Goal: Transaction & Acquisition: Purchase product/service

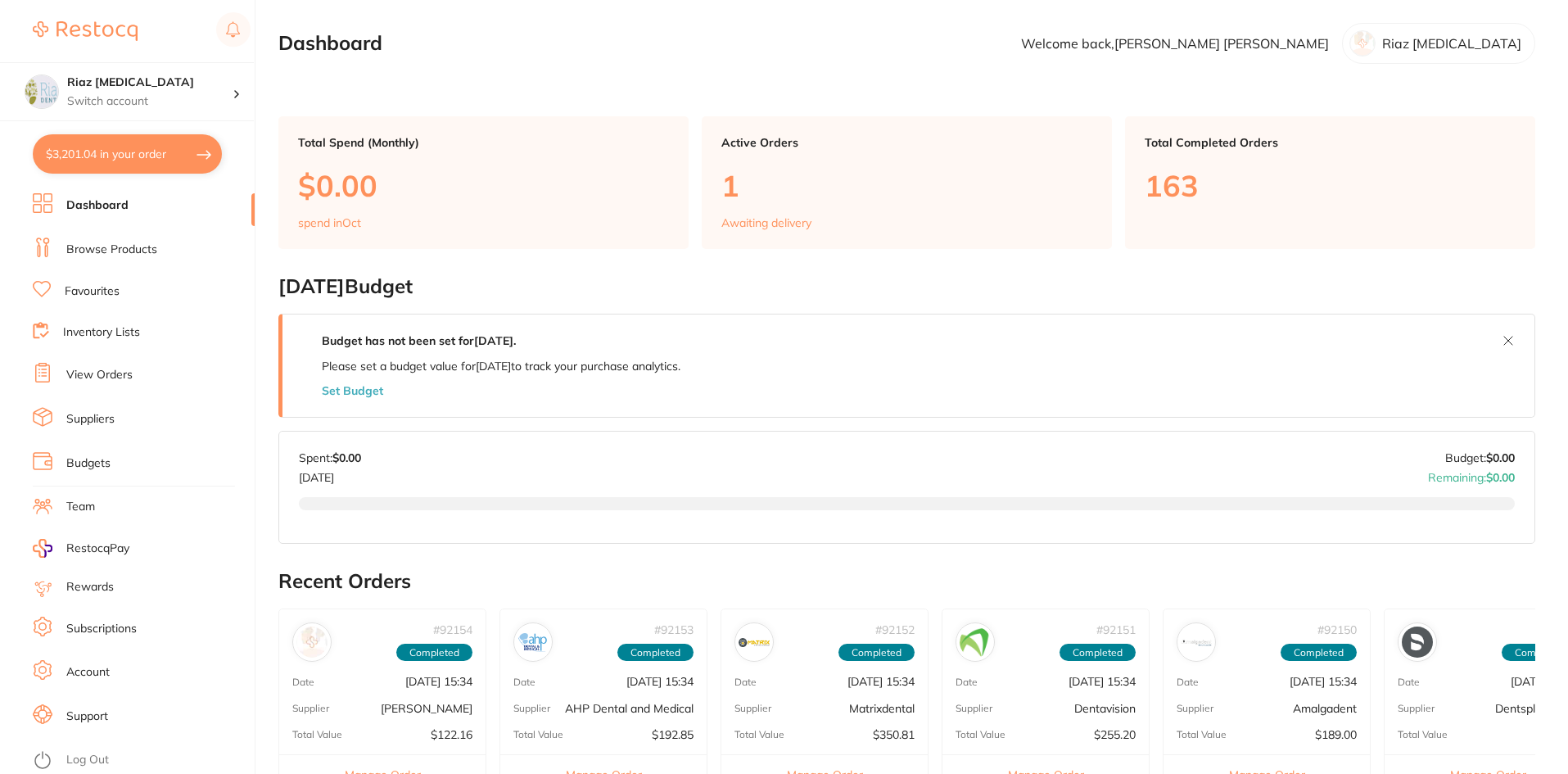
click at [91, 149] on button "$3,201.04 in your order" at bounding box center [127, 154] width 189 height 40
checkbox input "true"
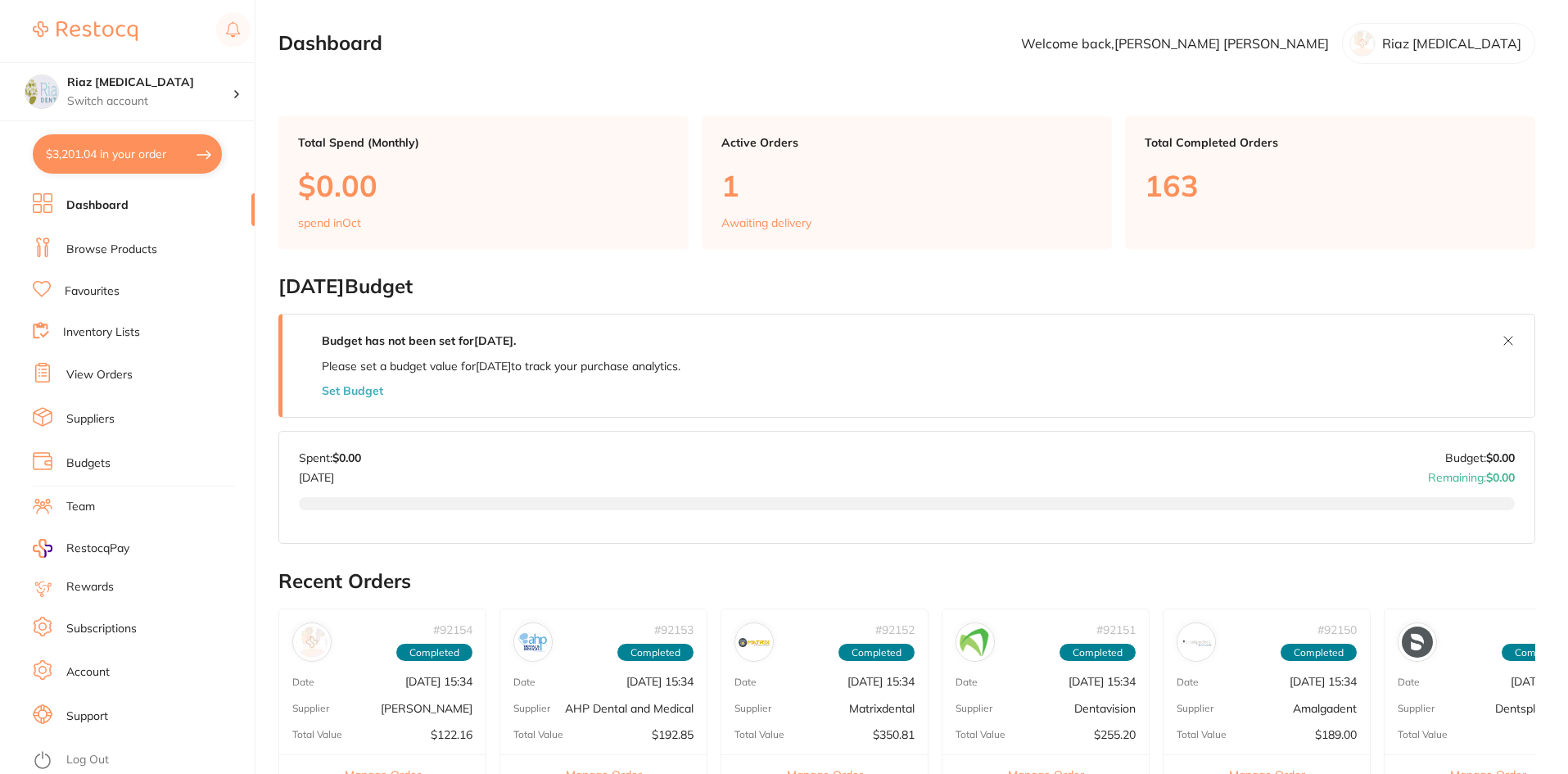
checkbox input "true"
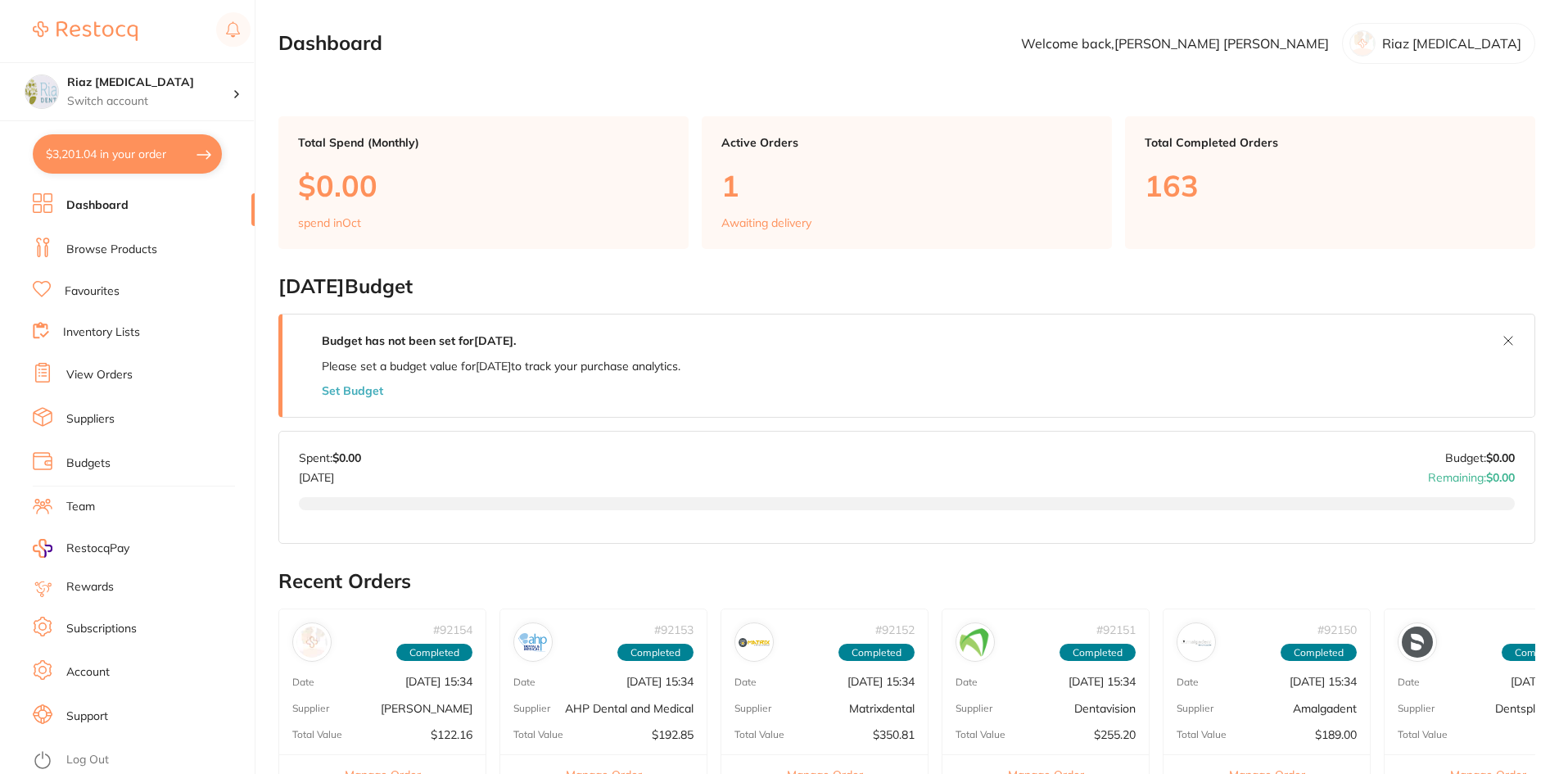
checkbox input "true"
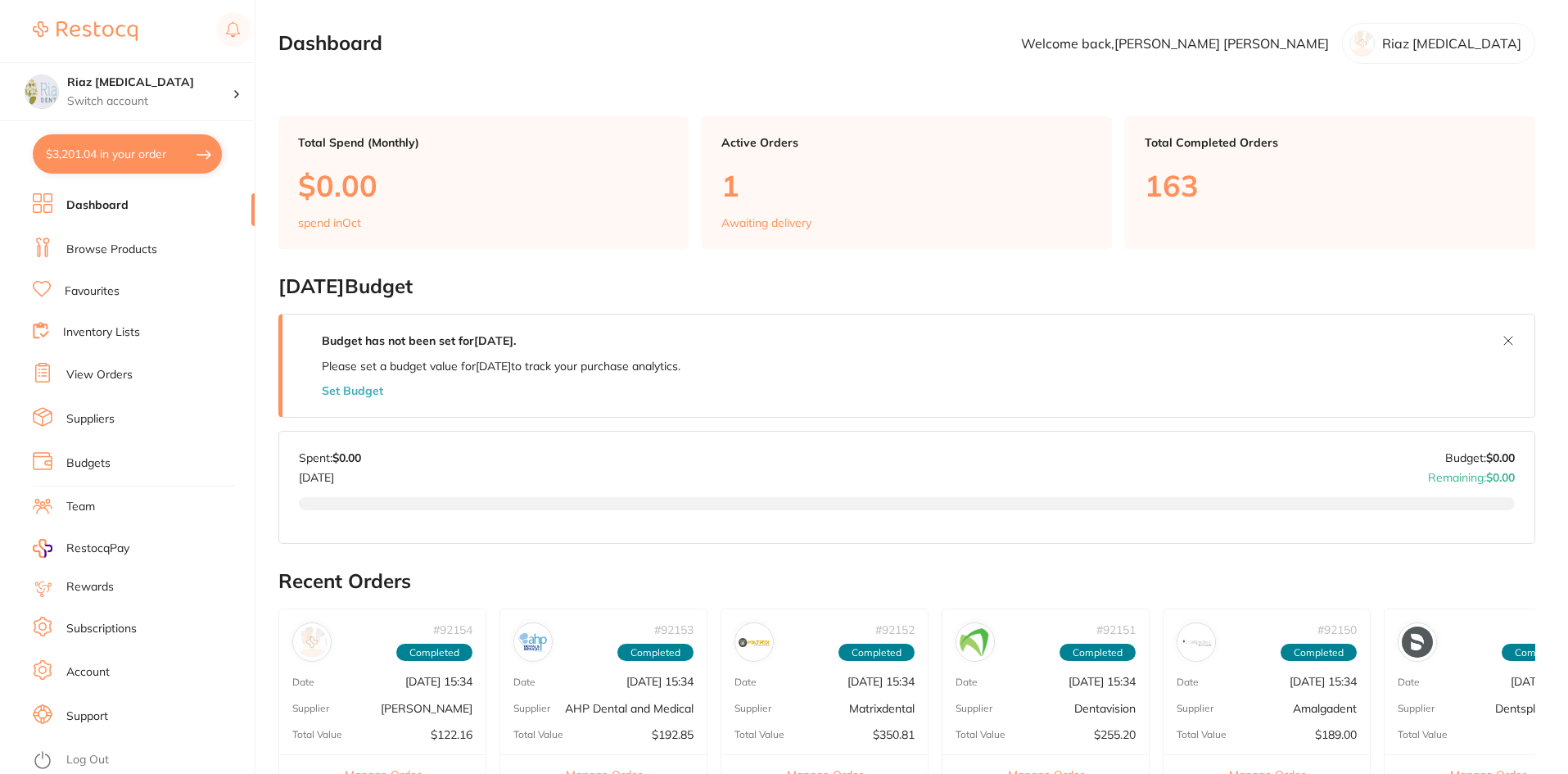
checkbox input "true"
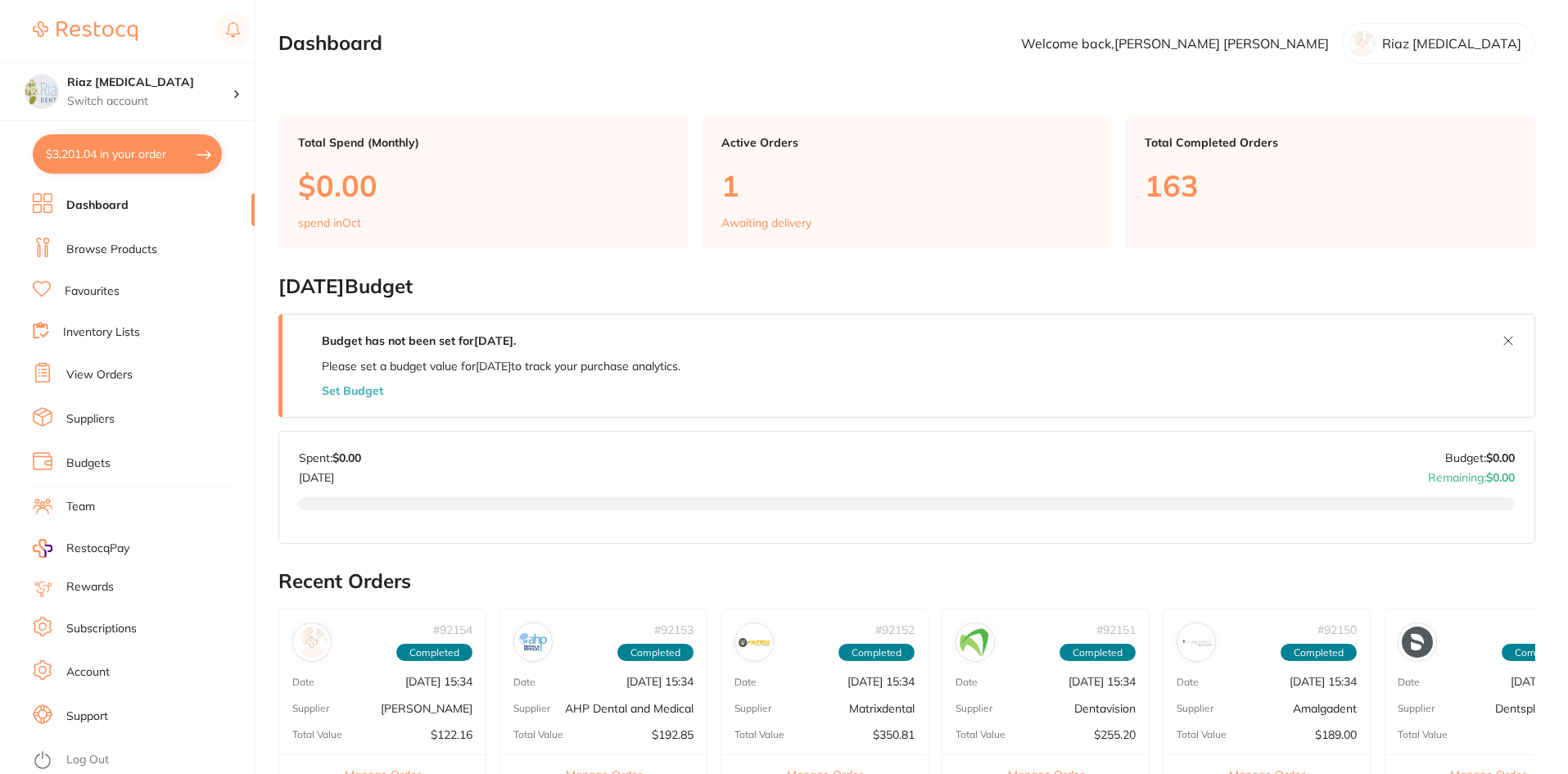
checkbox input "true"
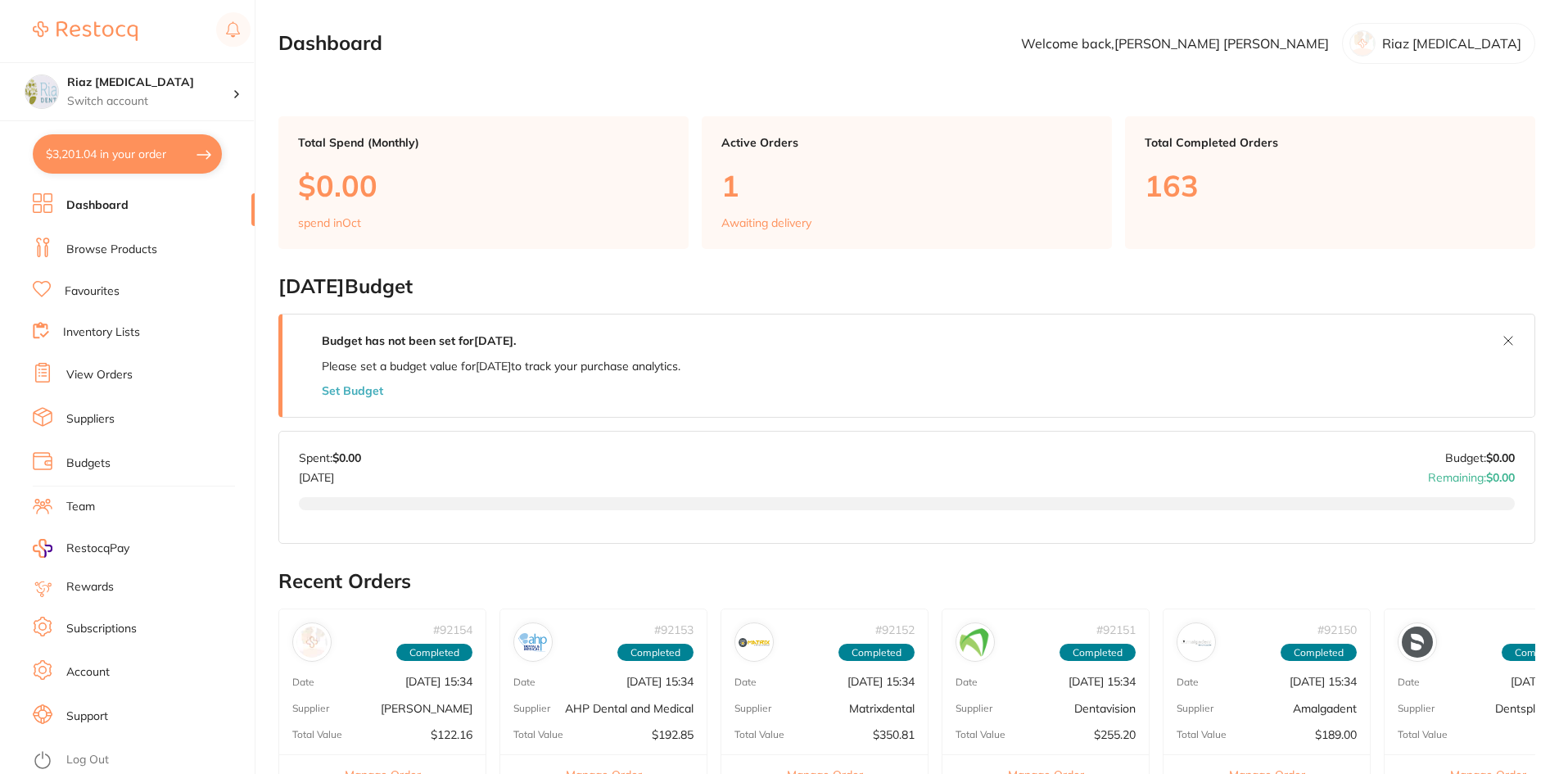
checkbox input "true"
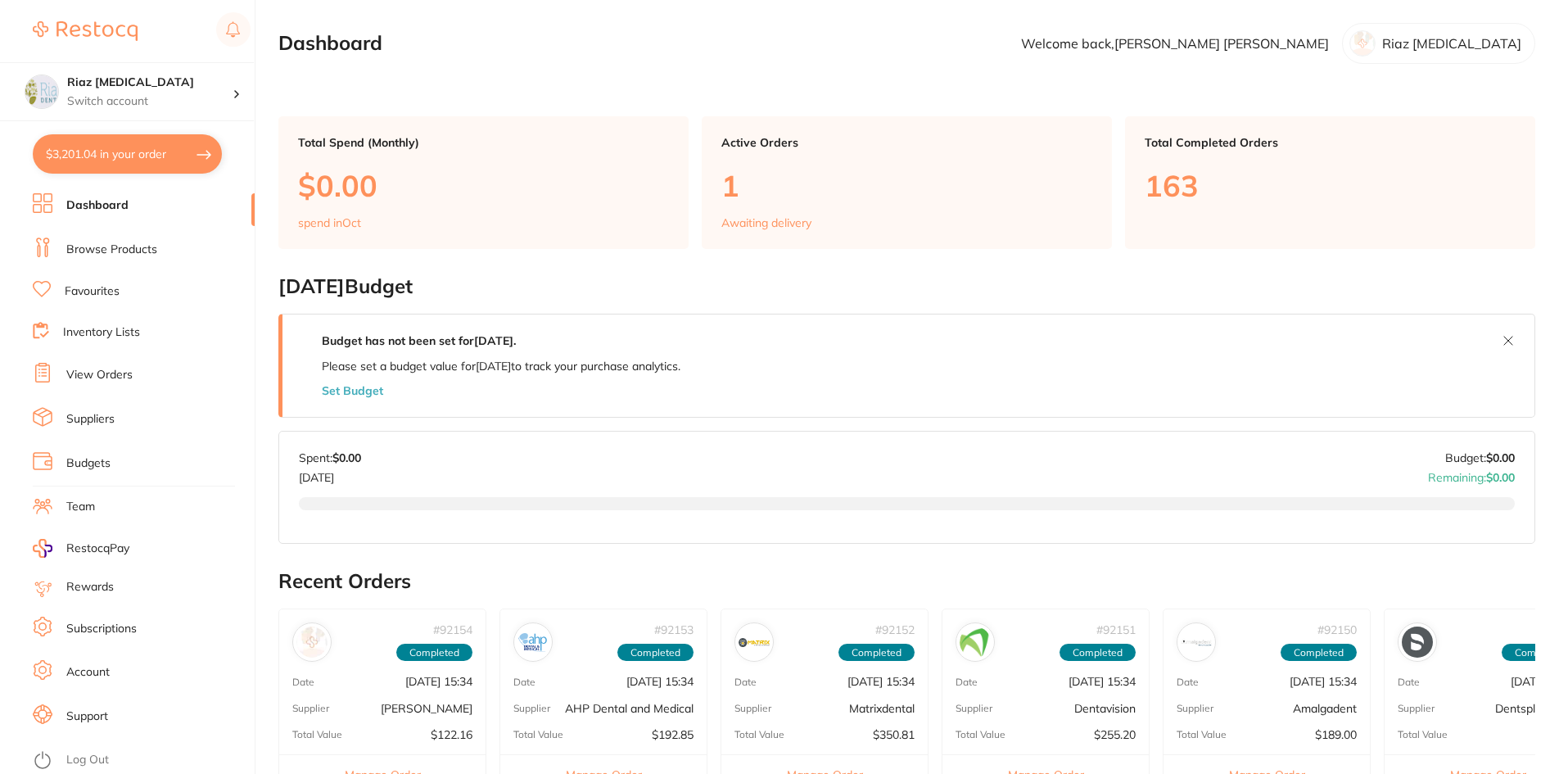
checkbox input "true"
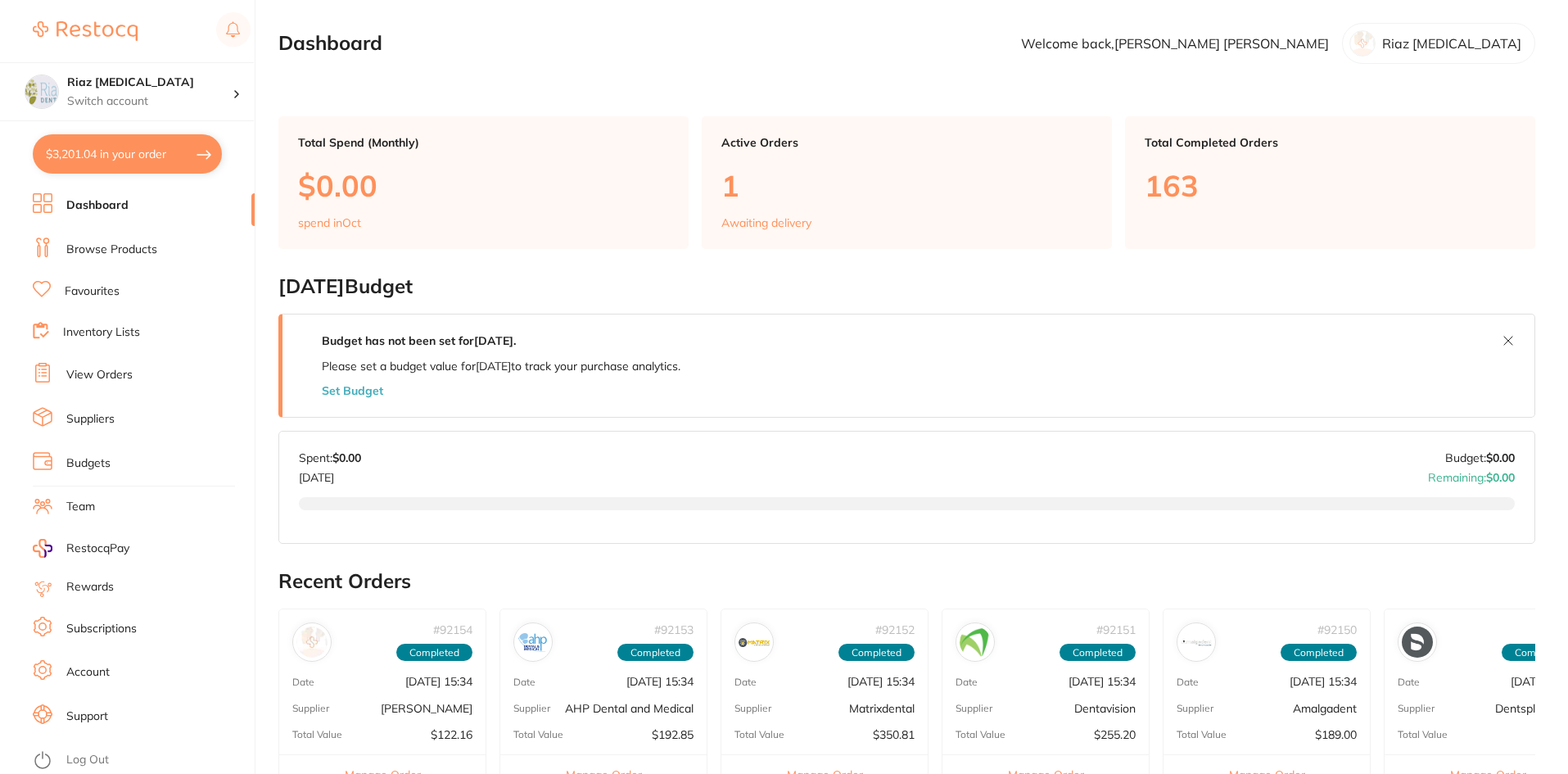
checkbox input "true"
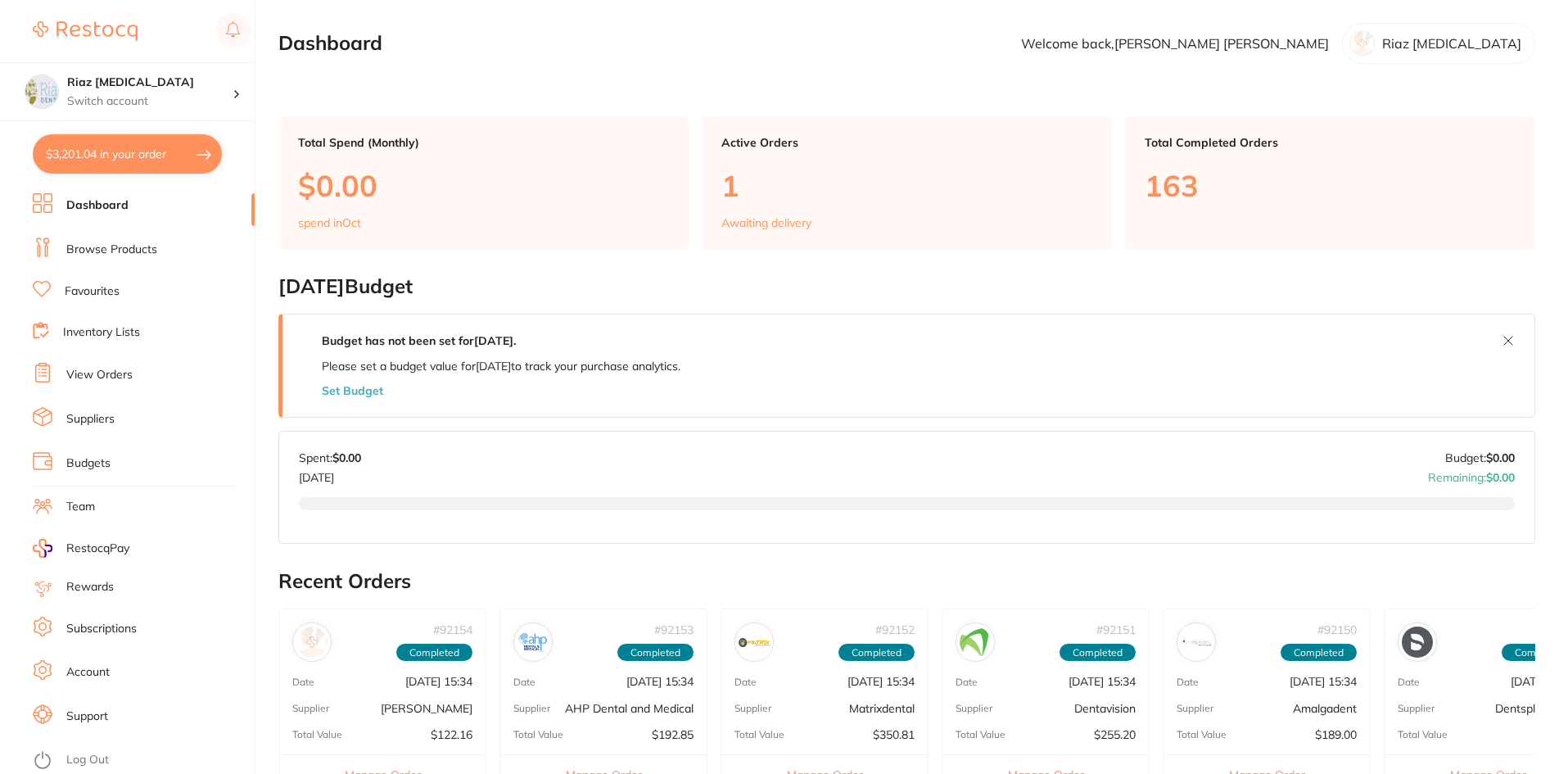
checkbox input "true"
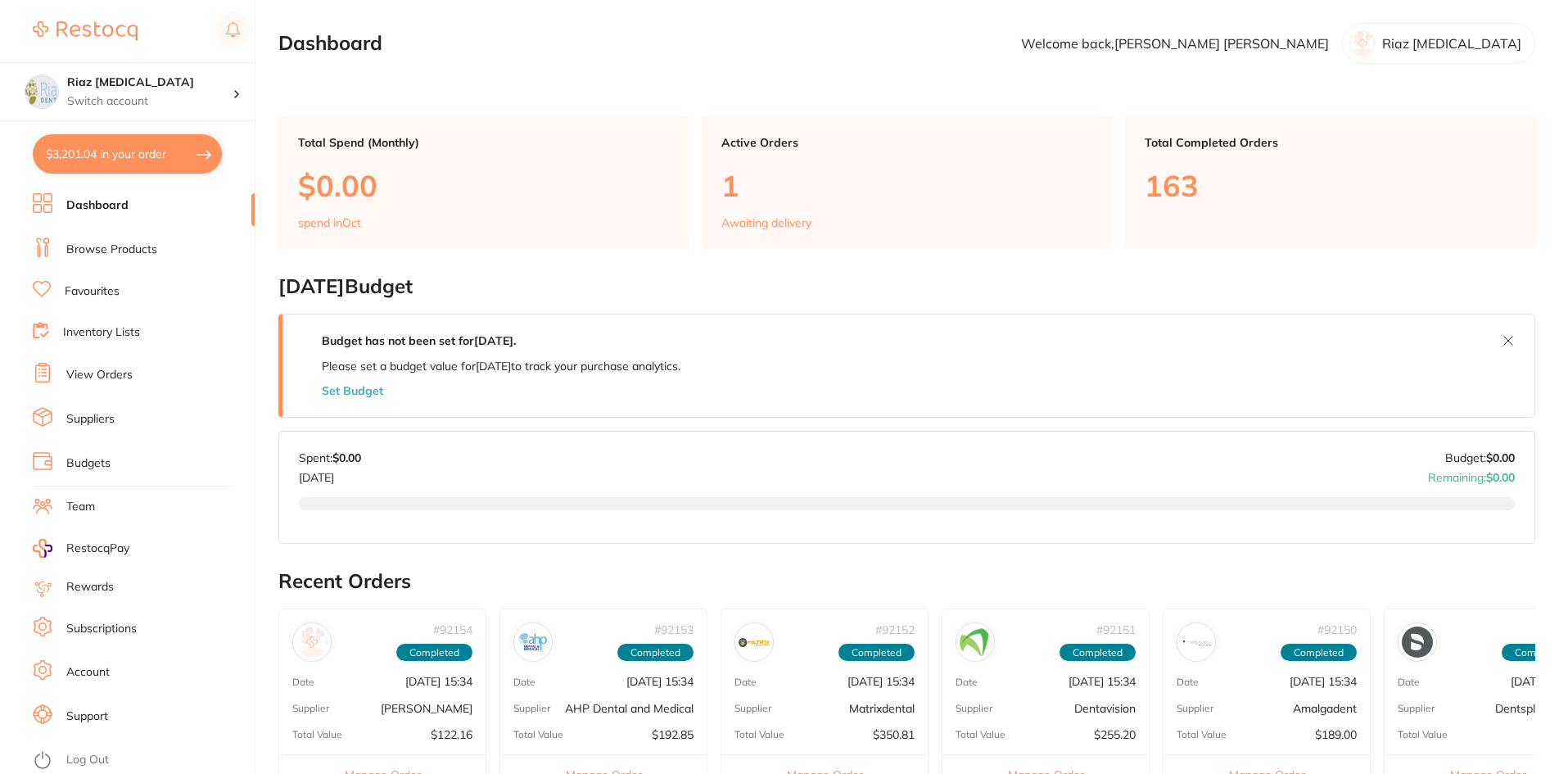
checkbox input "true"
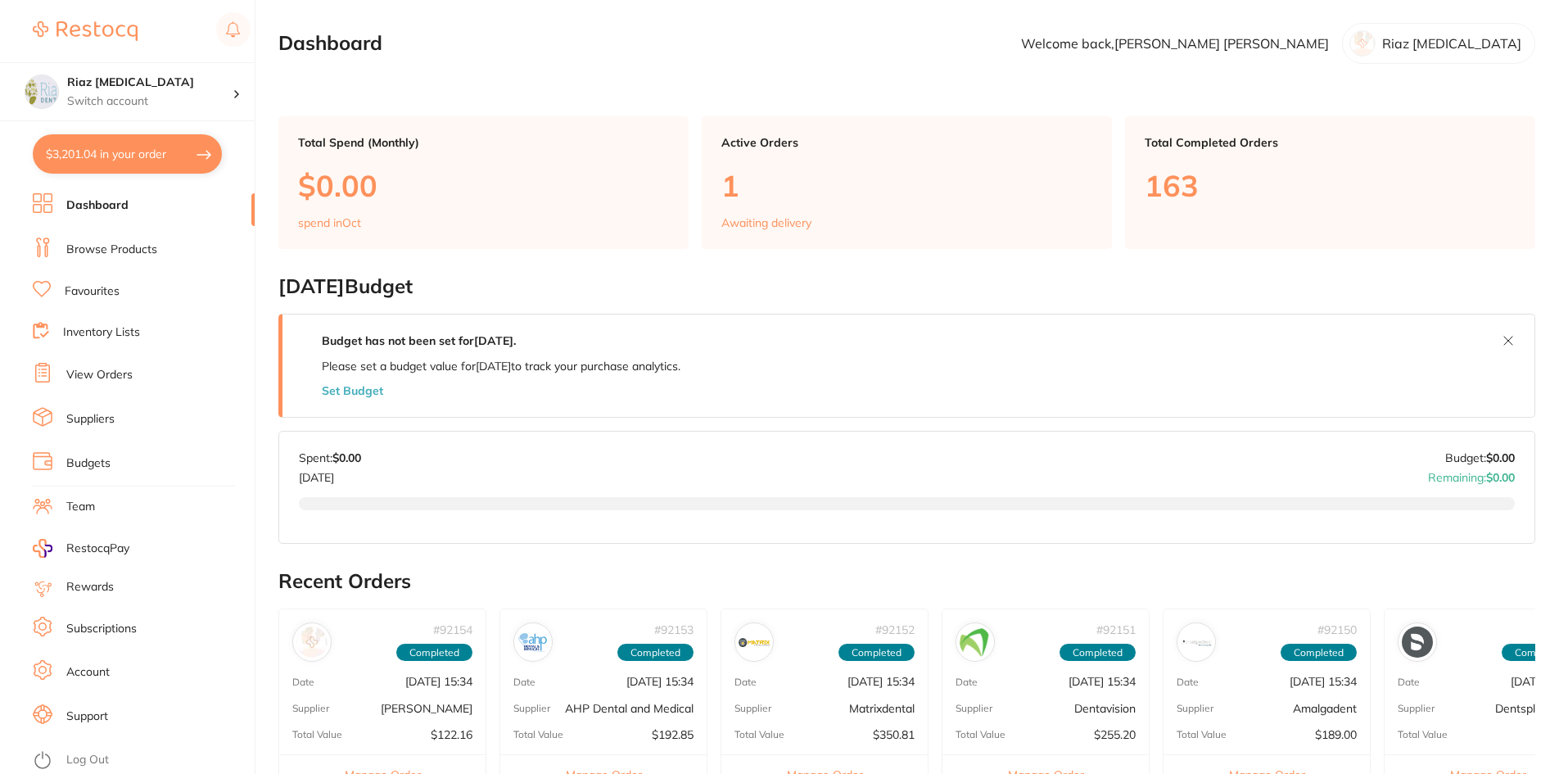
checkbox input "true"
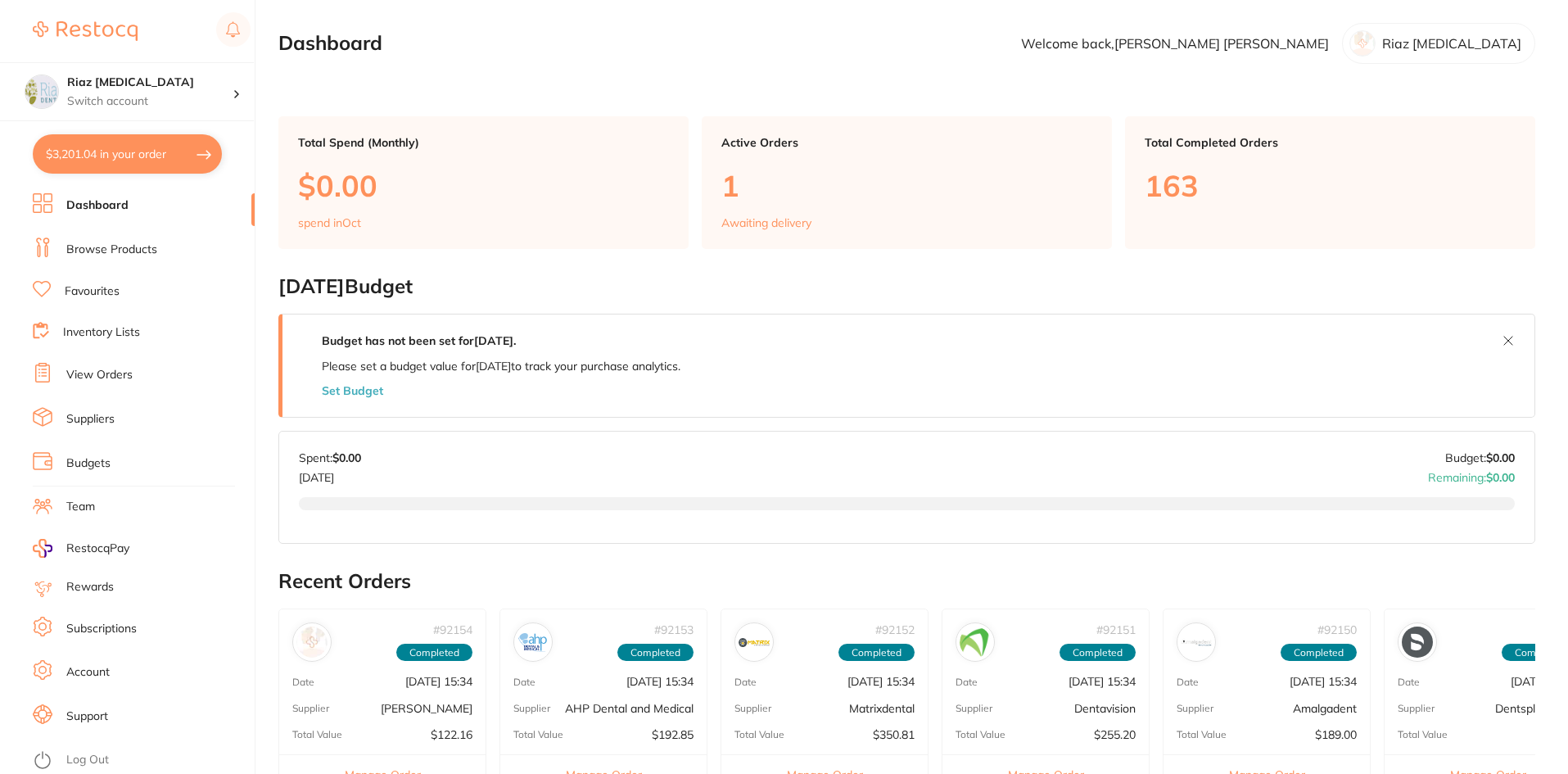
checkbox input "true"
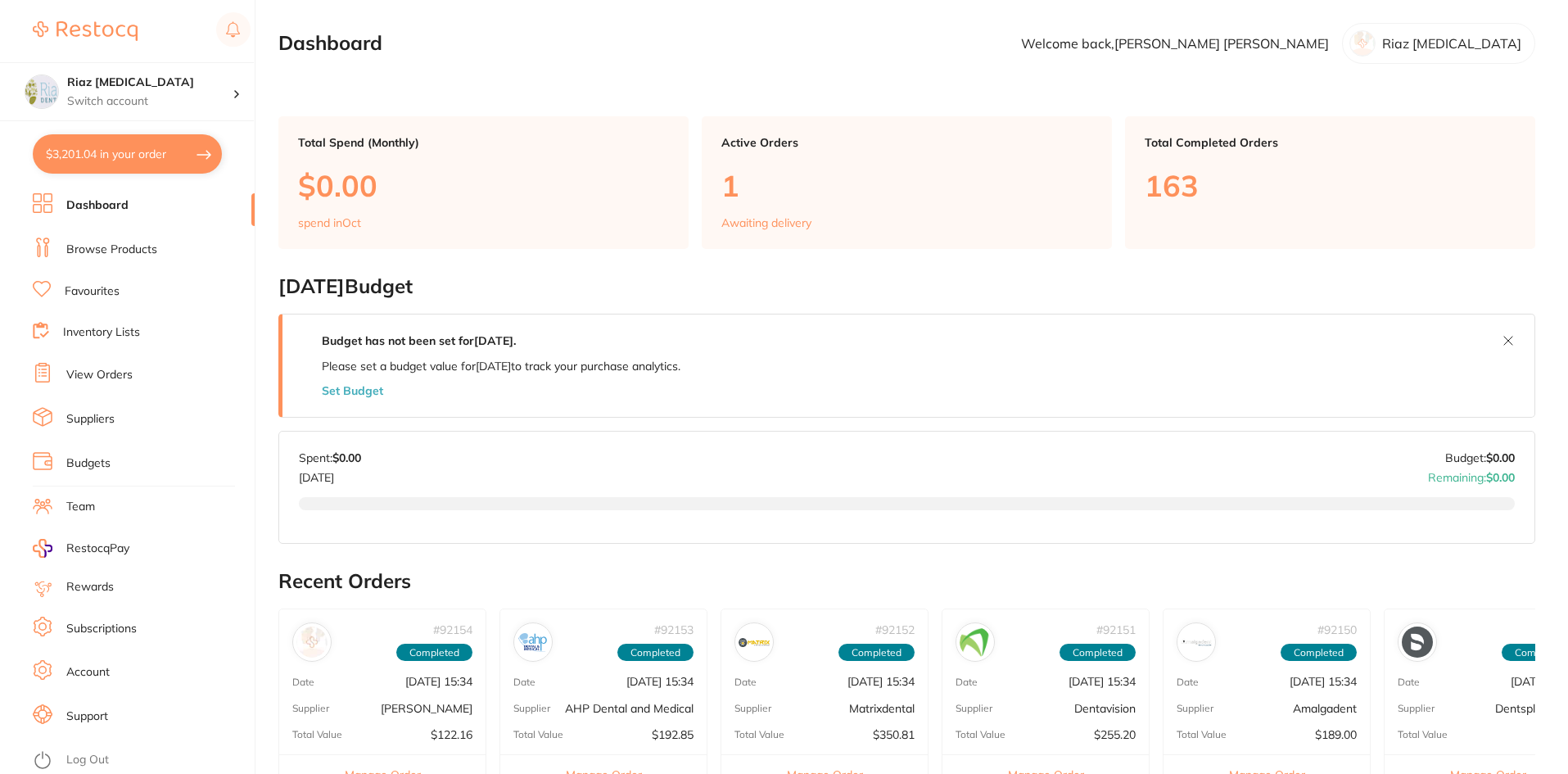
checkbox input "true"
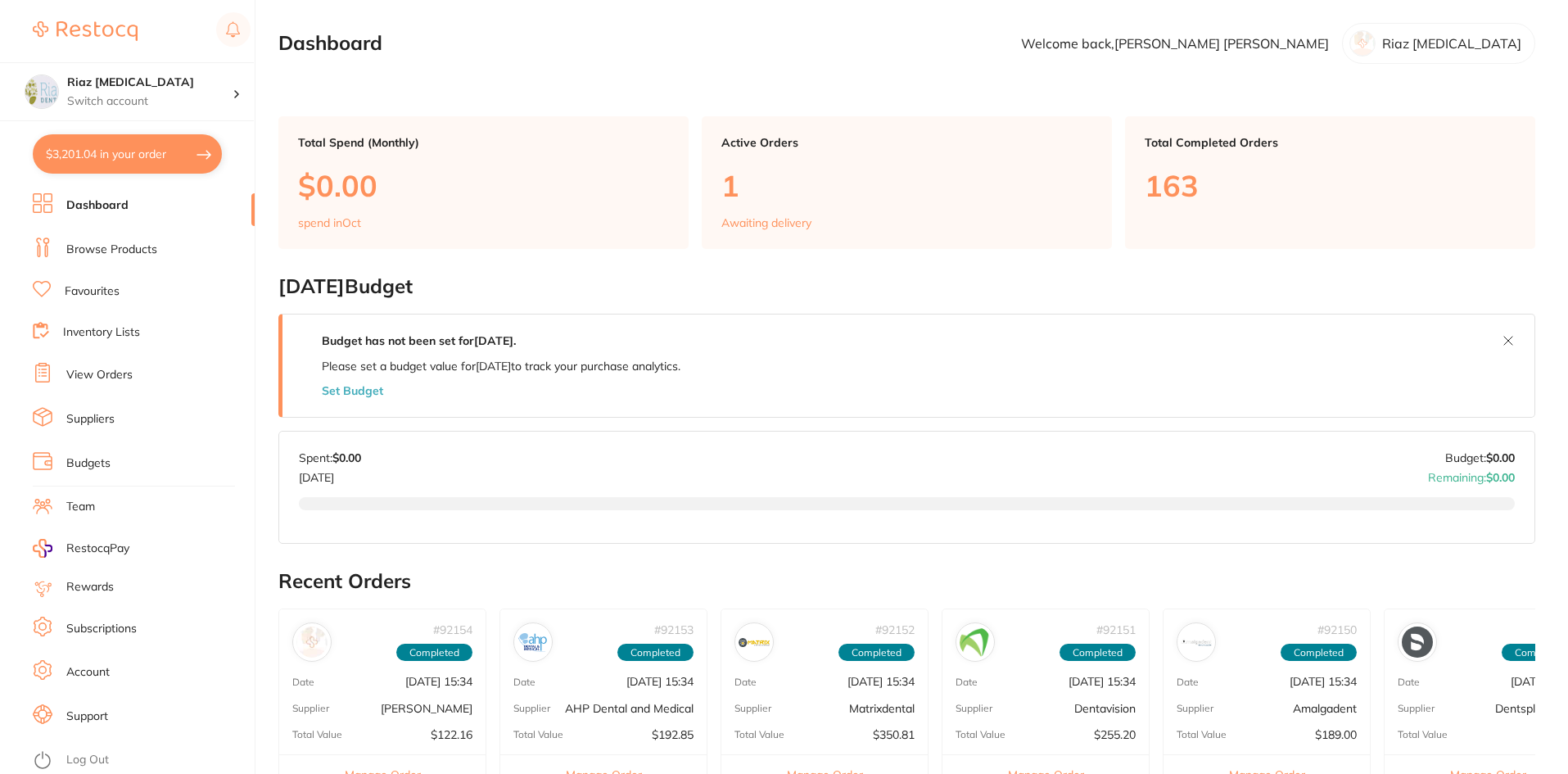
checkbox input "true"
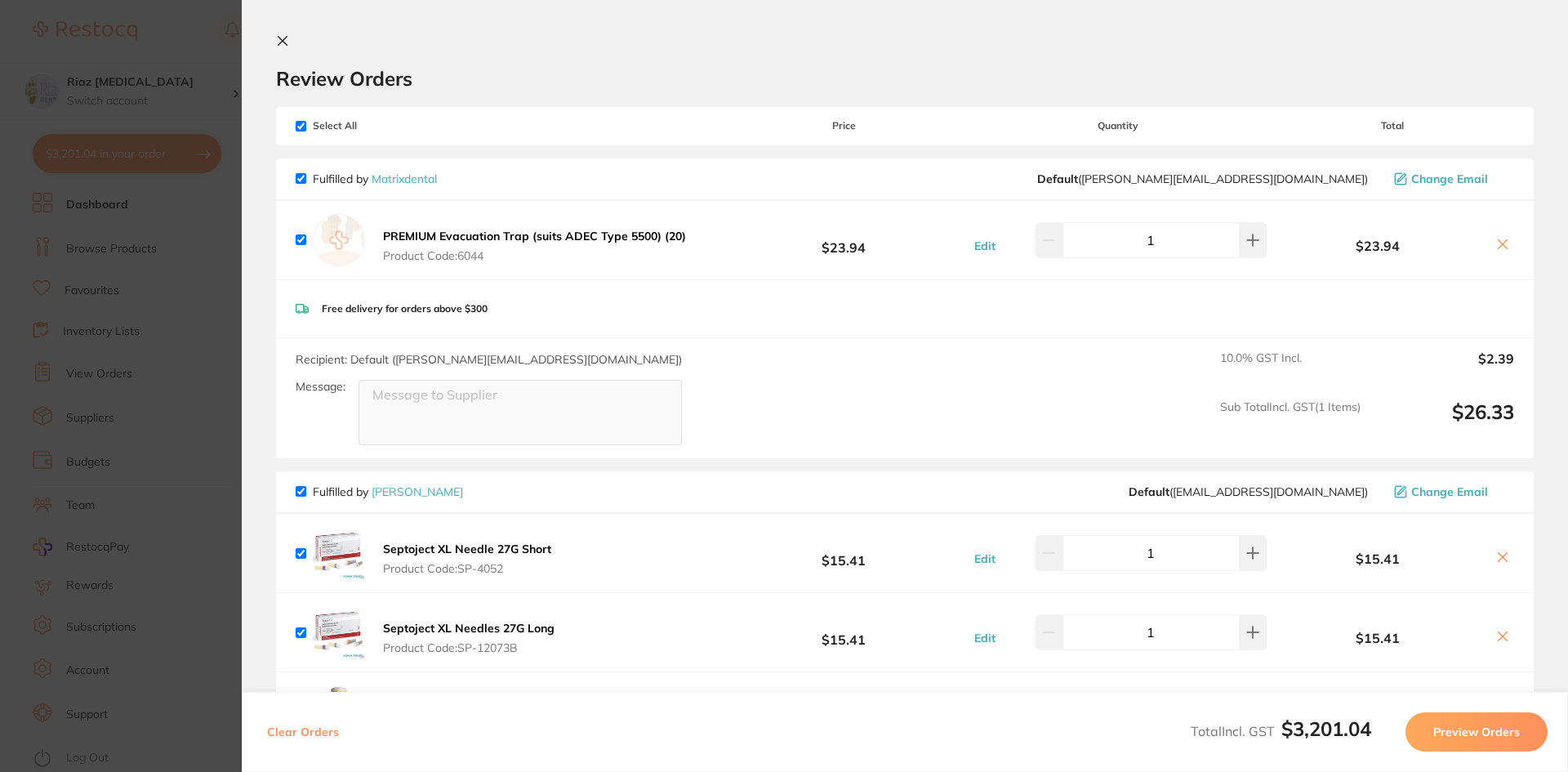
click at [161, 304] on section "Update RRP Set your pre negotiated price for this item. Item Agreed RRP (excl. …" at bounding box center [784, 386] width 1568 height 772
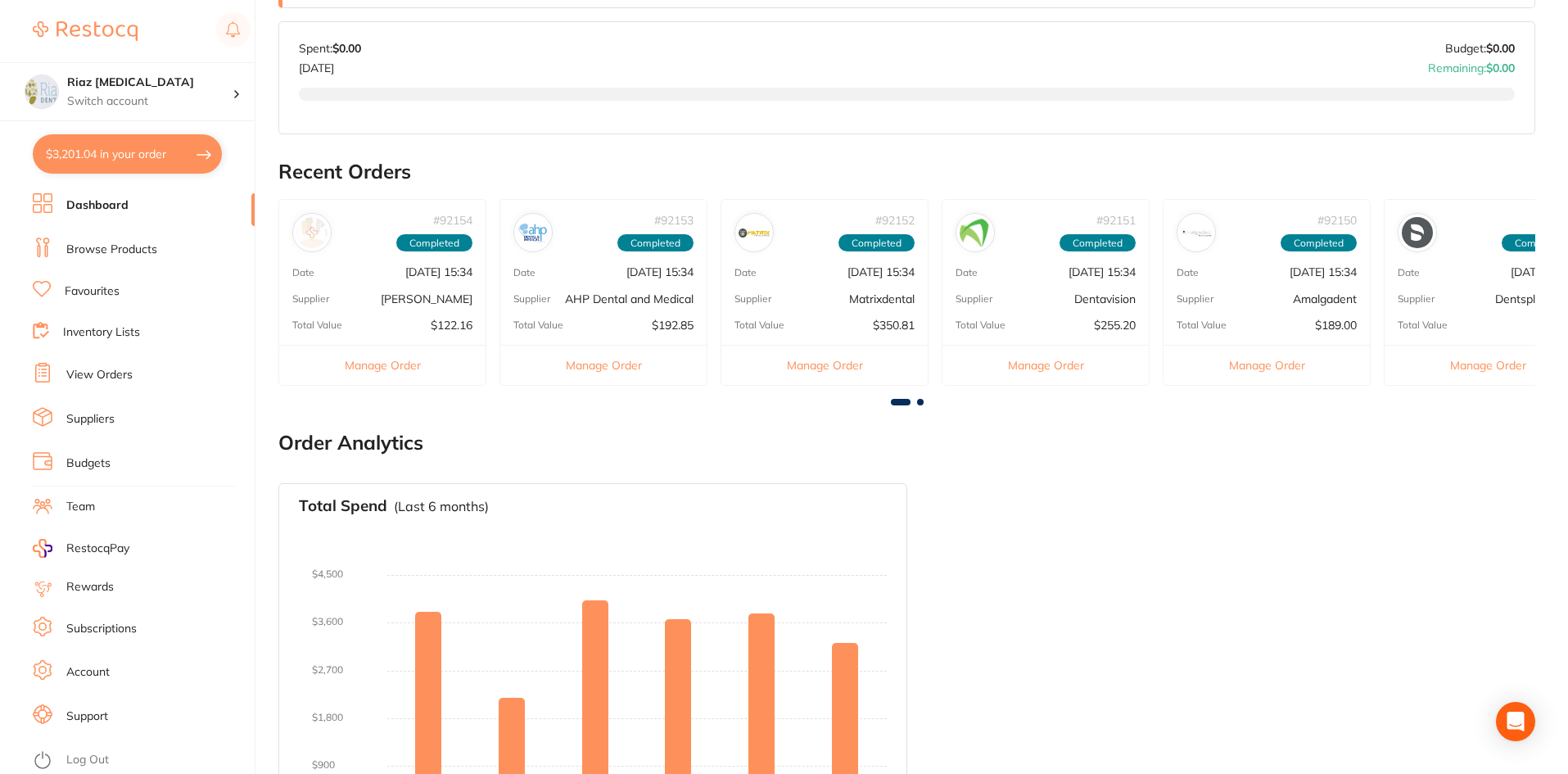
click at [90, 146] on button "$3,201.04 in your order" at bounding box center [127, 154] width 189 height 40
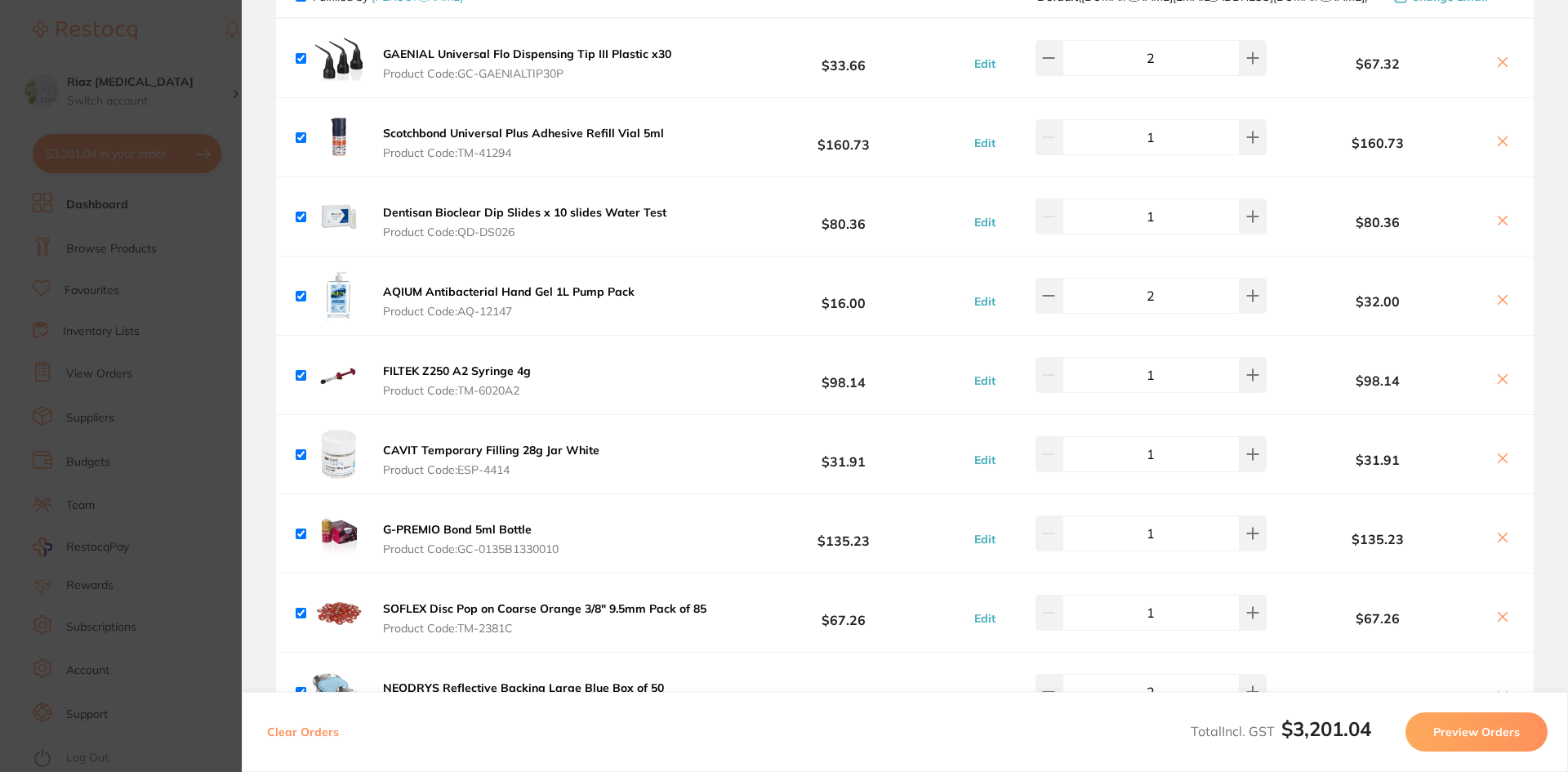
scroll to position [1960, 0]
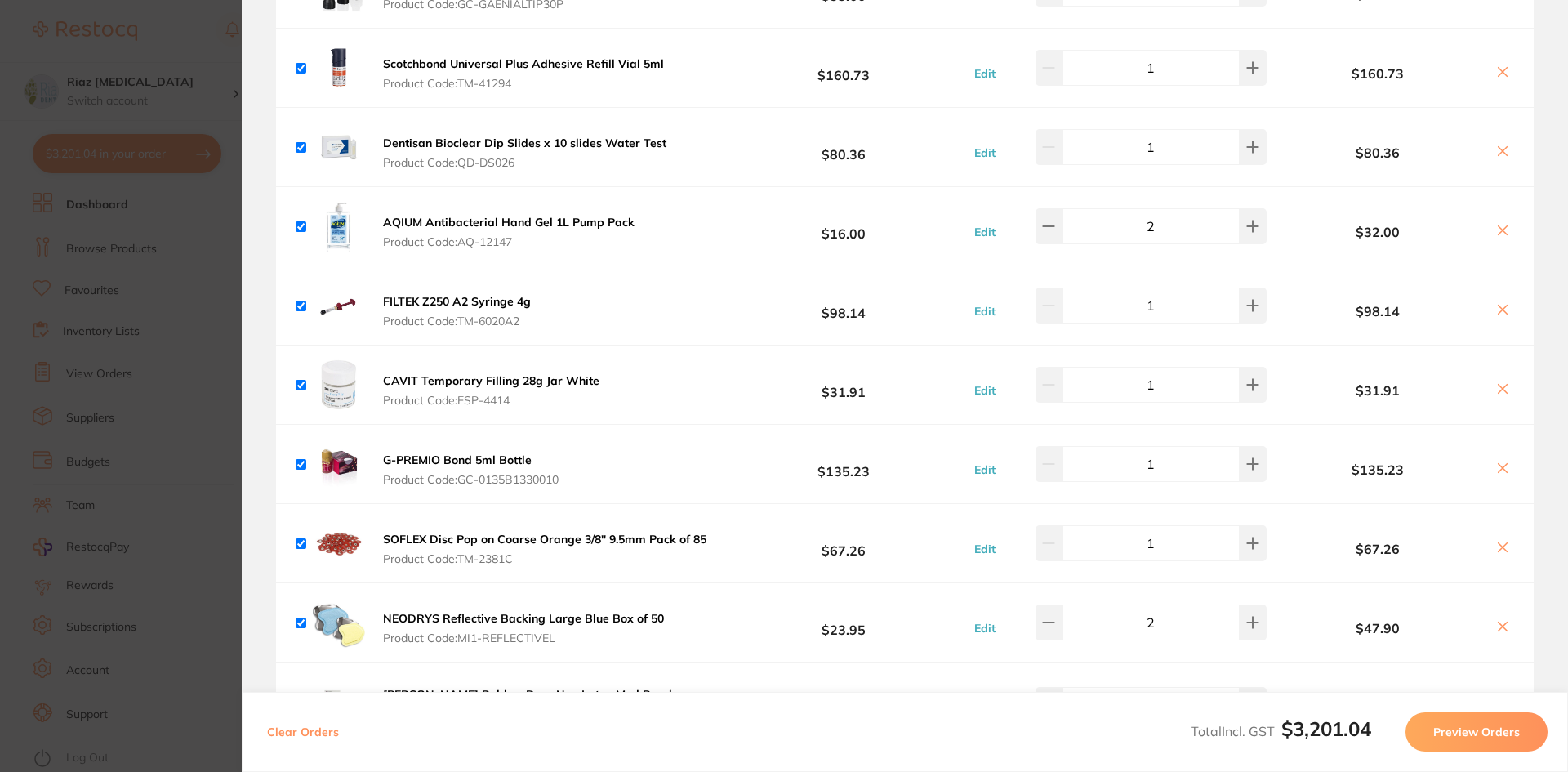
click at [193, 336] on section "Update RRP Set your pre negotiated price for this item. Item Agreed RRP (excl. …" at bounding box center [784, 386] width 1568 height 772
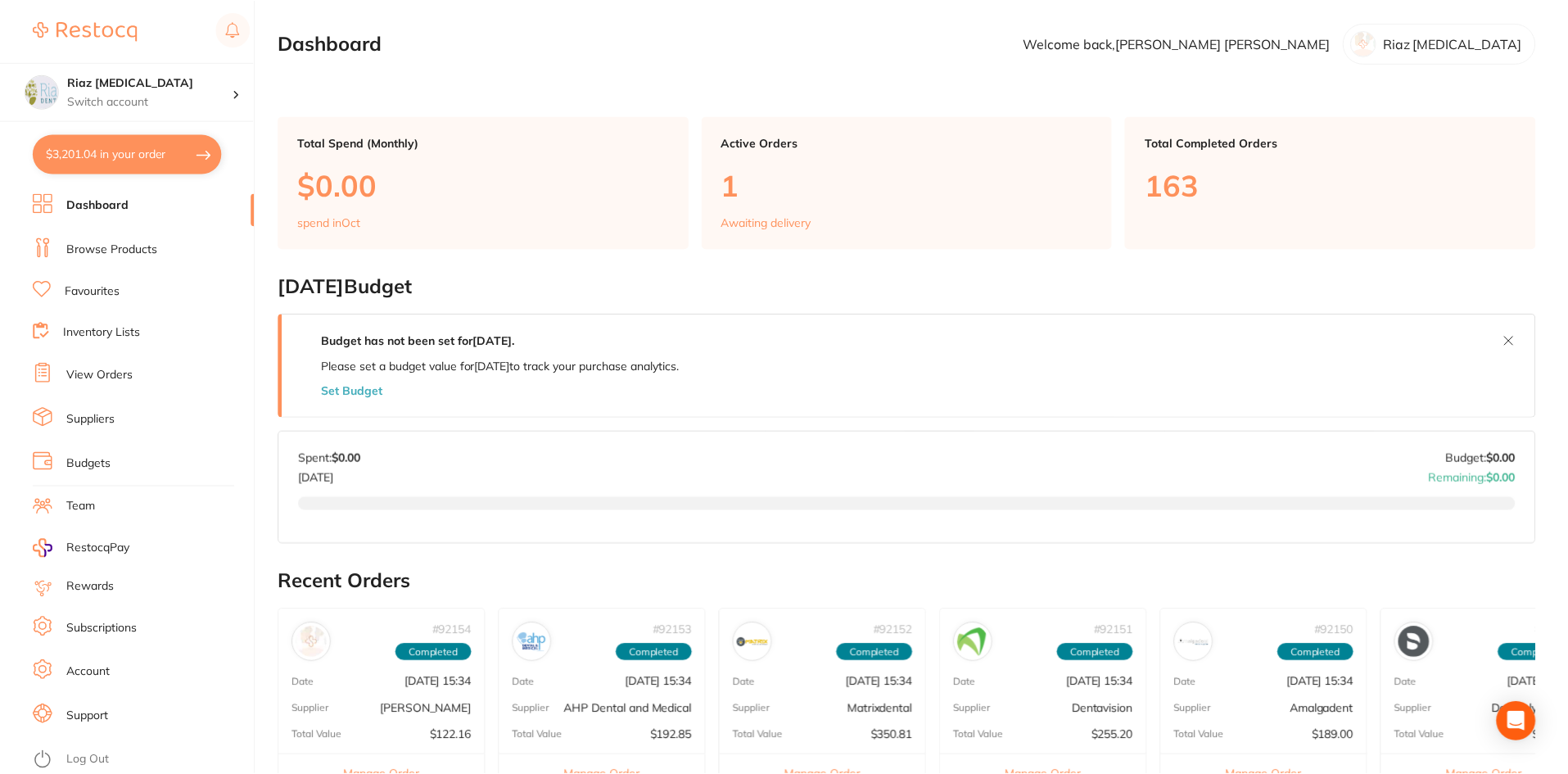
scroll to position [409, 0]
